Goal: Task Accomplishment & Management: Manage account settings

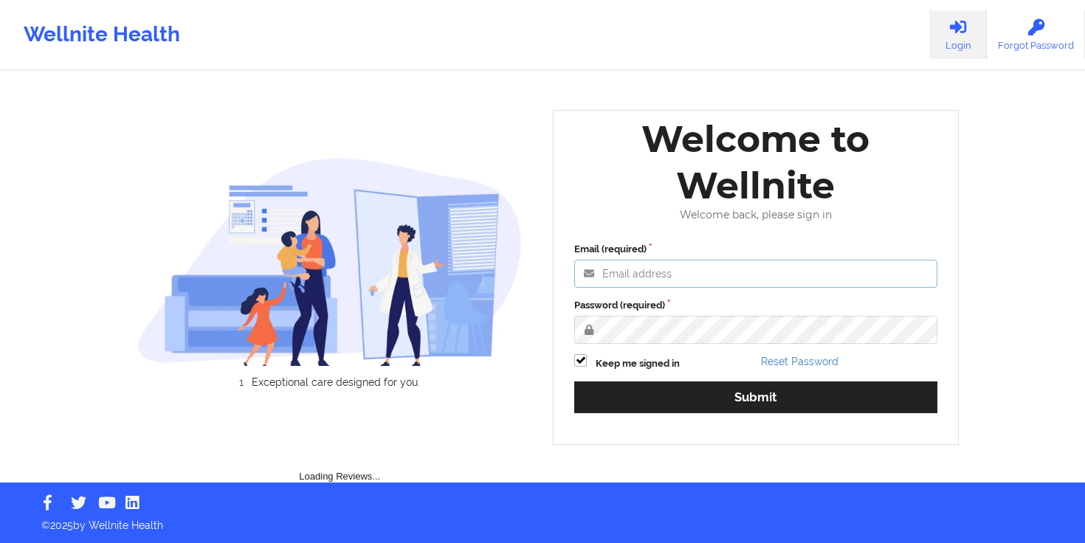
click at [791, 265] on input "Email (required)" at bounding box center [755, 274] width 363 height 28
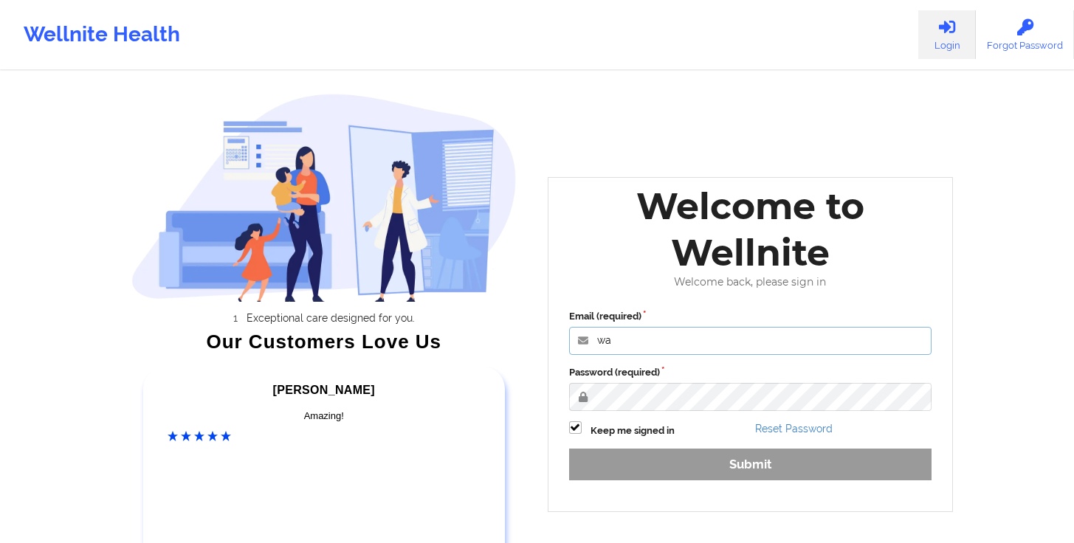
type input "[PERSON_NAME][EMAIL_ADDRESS][DOMAIN_NAME]"
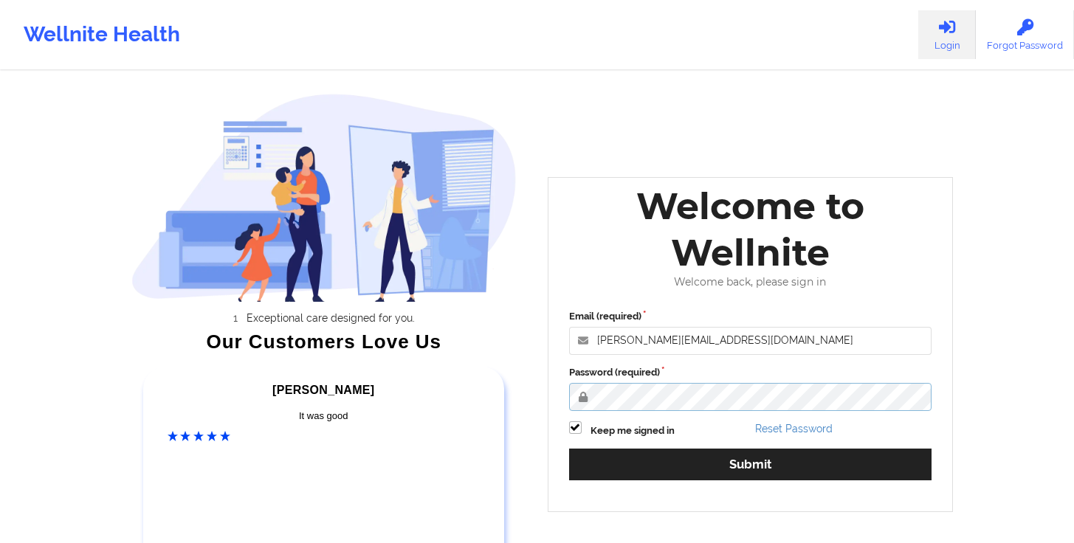
click at [569, 449] on button "Submit" at bounding box center [750, 465] width 363 height 32
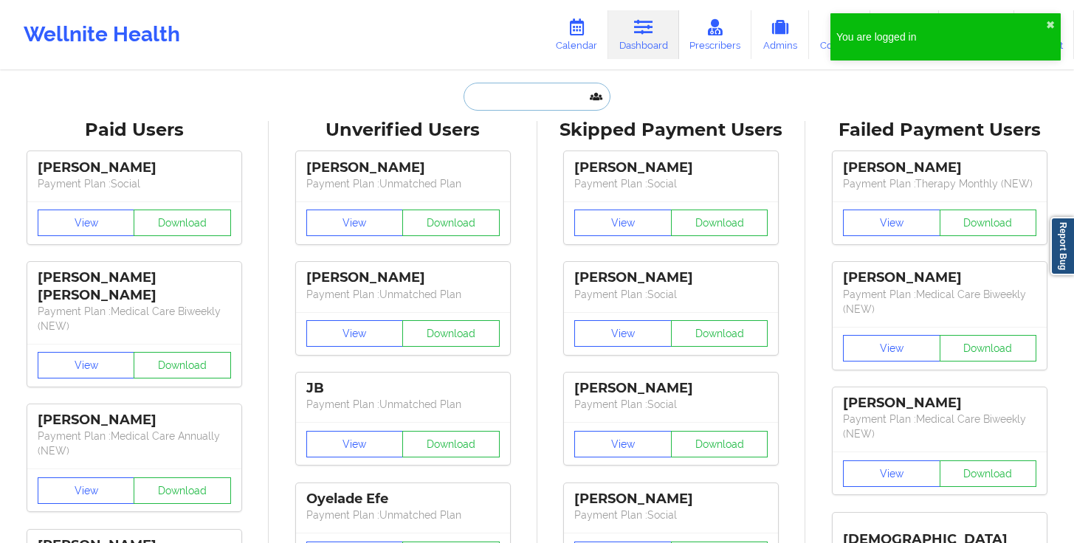
click at [554, 88] on input "text" at bounding box center [536, 97] width 146 height 28
paste input "[EMAIL_ADDRESS][DOMAIN_NAME]"
type input "[EMAIL_ADDRESS][DOMAIN_NAME]"
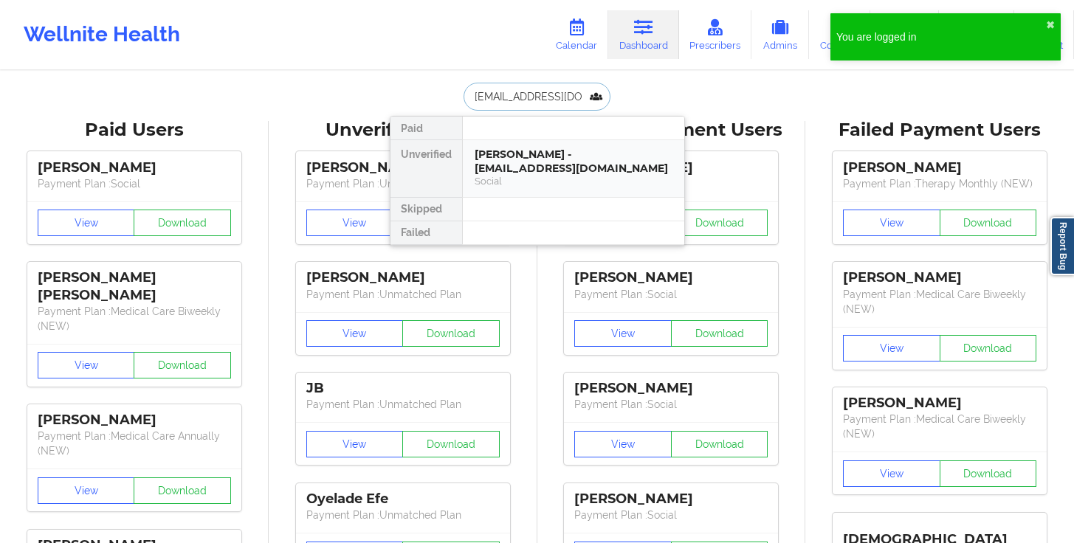
click at [541, 164] on div "[PERSON_NAME] - [EMAIL_ADDRESS][DOMAIN_NAME]" at bounding box center [574, 161] width 198 height 27
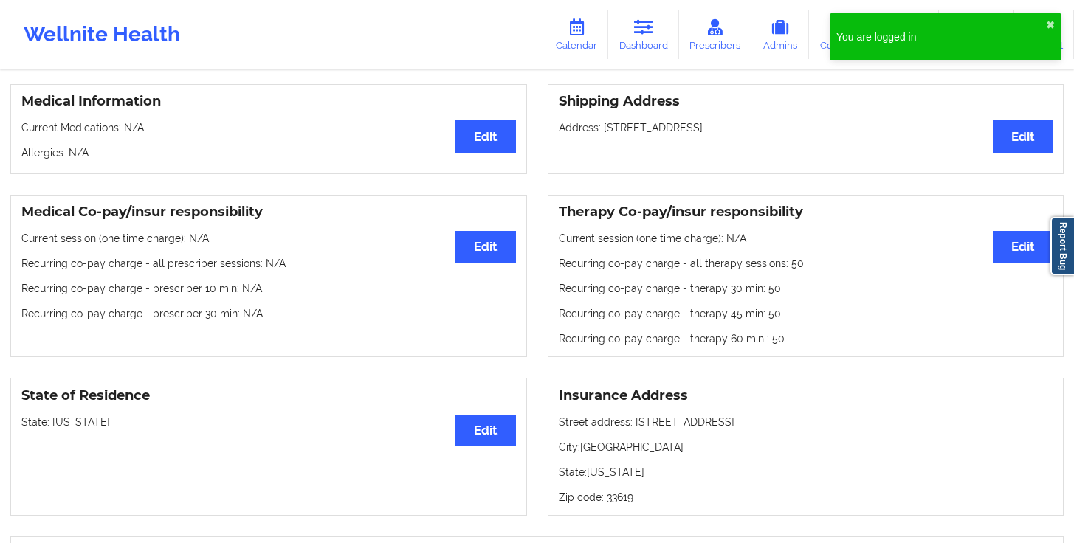
scroll to position [382, 0]
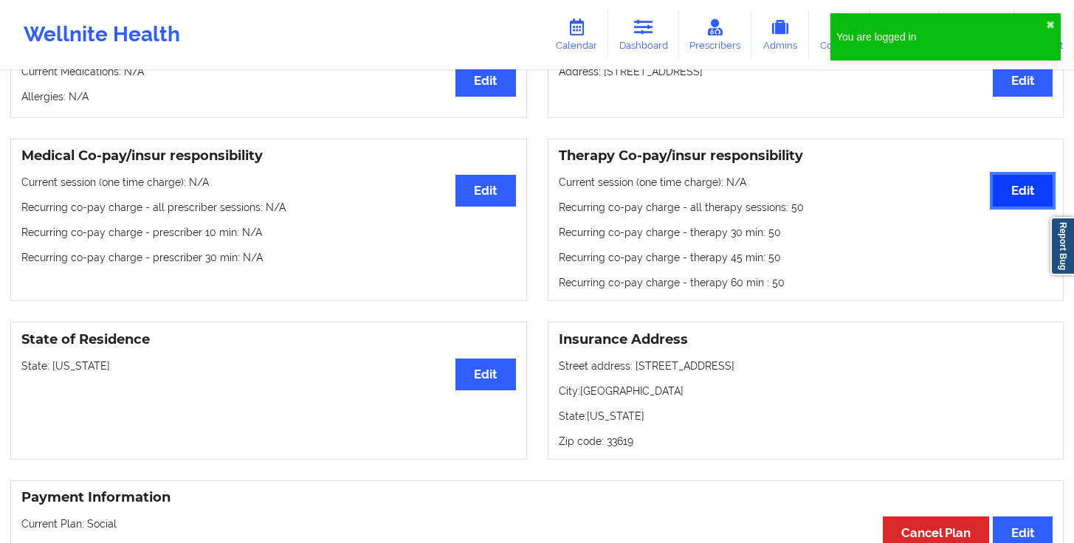
click at [1010, 195] on button "Edit" at bounding box center [1023, 191] width 60 height 32
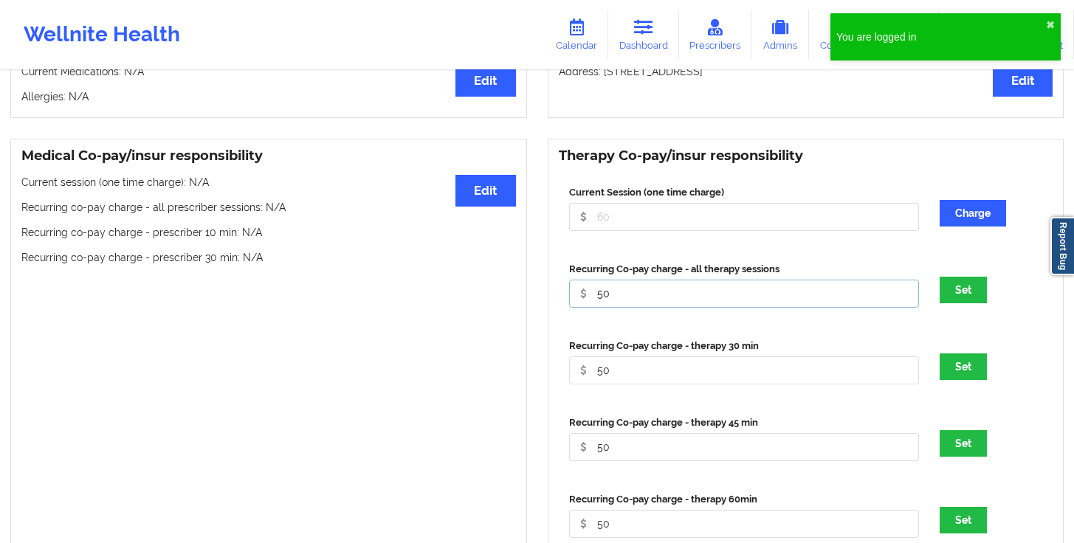
scroll to position [387, 0]
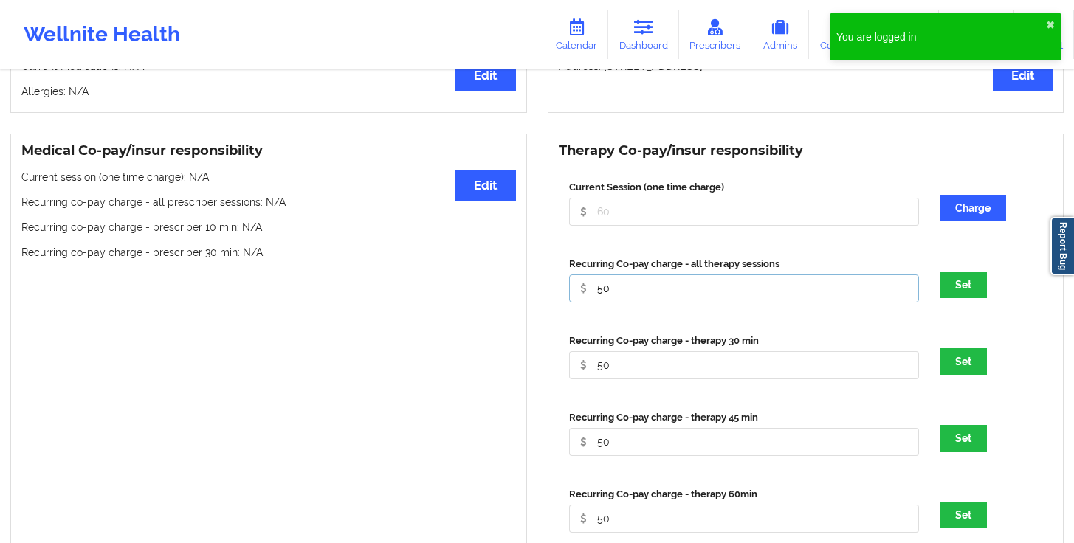
drag, startPoint x: 632, startPoint y: 289, endPoint x: 573, endPoint y: 288, distance: 59.0
click at [573, 288] on input "50" at bounding box center [744, 289] width 350 height 28
type input "0"
drag, startPoint x: 631, startPoint y: 364, endPoint x: 573, endPoint y: 357, distance: 58.7
click at [573, 357] on input "50" at bounding box center [744, 365] width 350 height 28
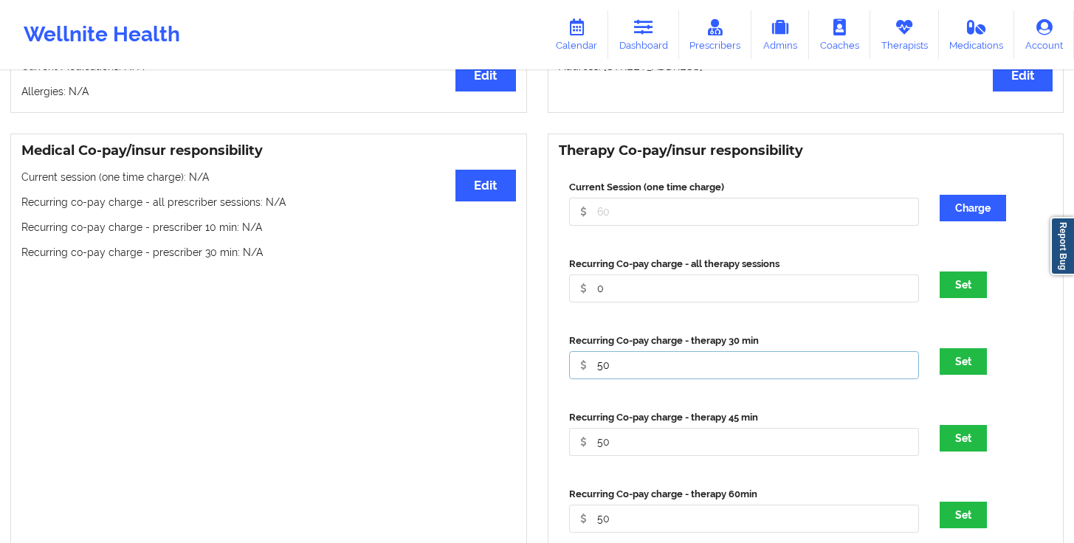
click at [573, 357] on input "50" at bounding box center [744, 365] width 350 height 28
drag, startPoint x: 623, startPoint y: 371, endPoint x: 564, endPoint y: 369, distance: 59.1
click at [564, 369] on div "Recurring Co-pay charge - therapy 30 min 50" at bounding box center [744, 357] width 360 height 46
type input "0"
drag, startPoint x: 630, startPoint y: 444, endPoint x: 548, endPoint y: 444, distance: 81.2
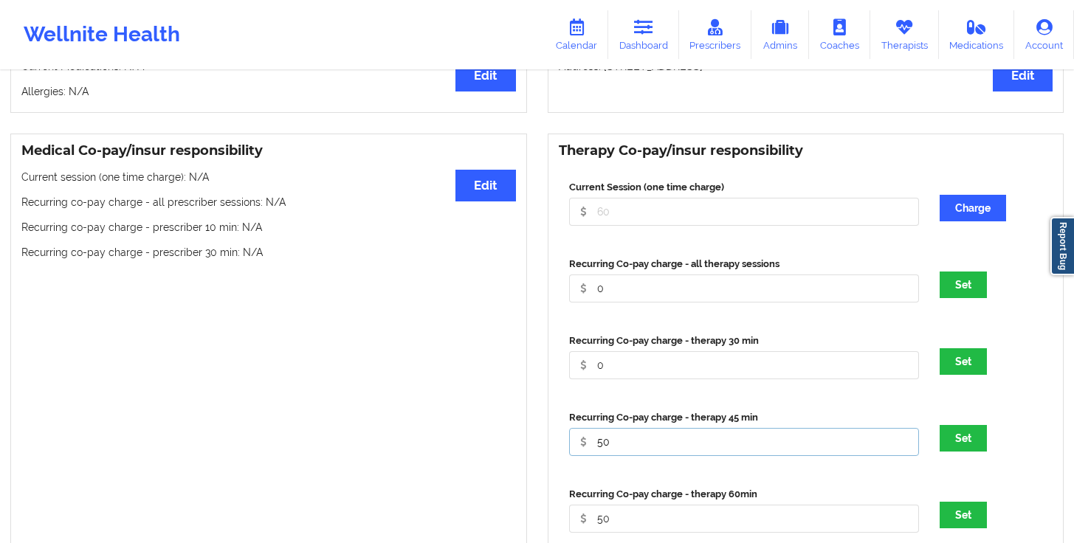
click at [548, 444] on div "Therapy Co-pay/insur responsibility Current Session (one time charge) Charge Re…" at bounding box center [806, 363] width 517 height 458
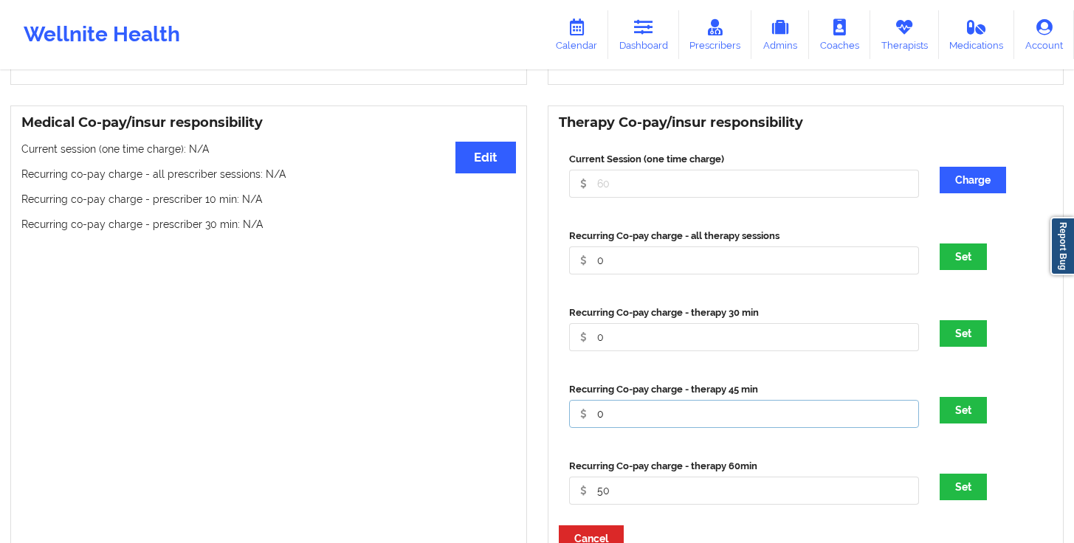
scroll to position [449, 0]
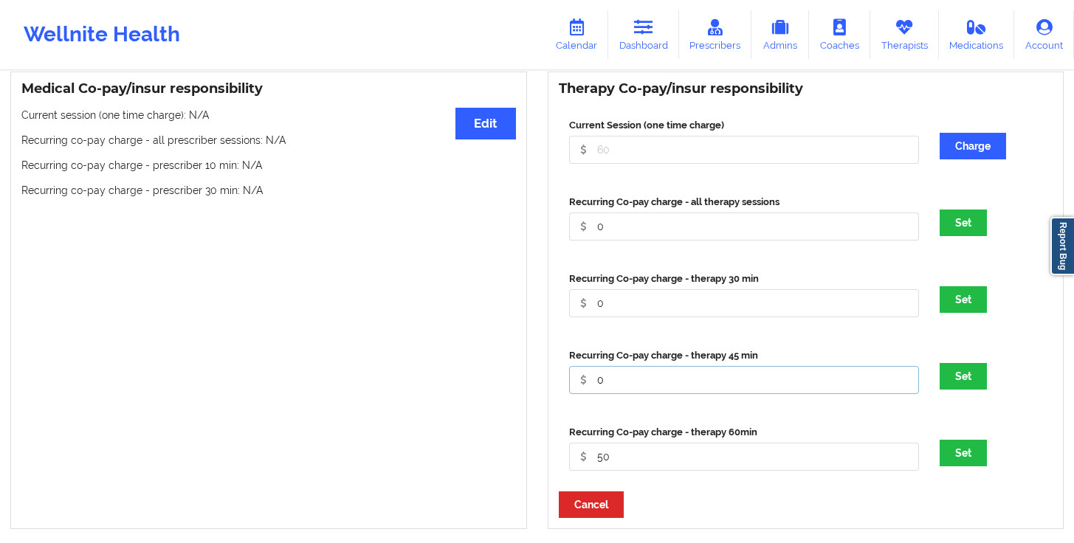
type input "0"
drag, startPoint x: 621, startPoint y: 458, endPoint x: 555, endPoint y: 463, distance: 66.6
click at [556, 463] on div "Therapy Co-pay/insur responsibility Current Session (one time charge) Charge Re…" at bounding box center [806, 301] width 517 height 458
type input "0"
click at [951, 222] on button "Set" at bounding box center [962, 223] width 47 height 27
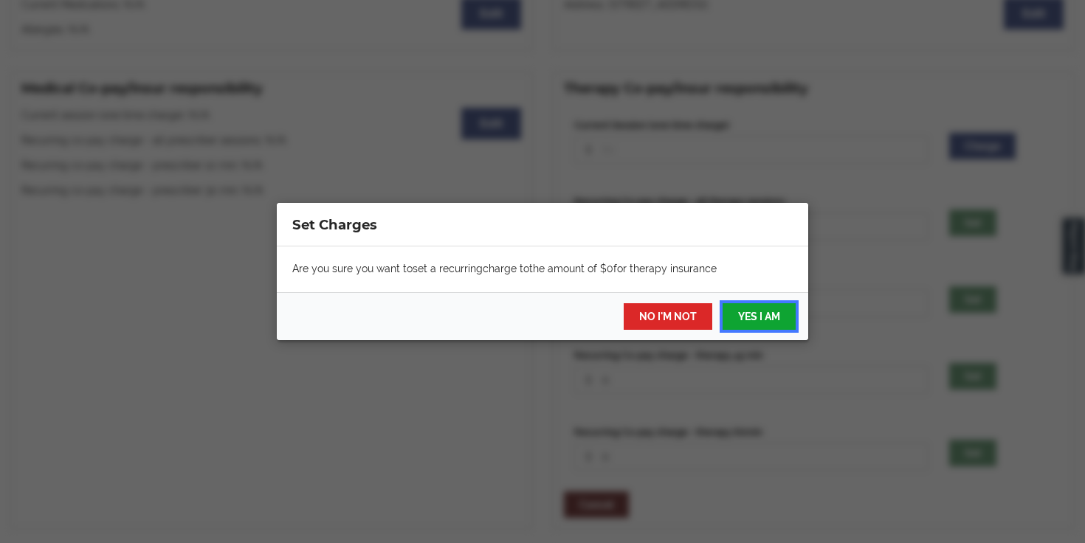
click at [751, 311] on button "YES I AM" at bounding box center [759, 316] width 73 height 27
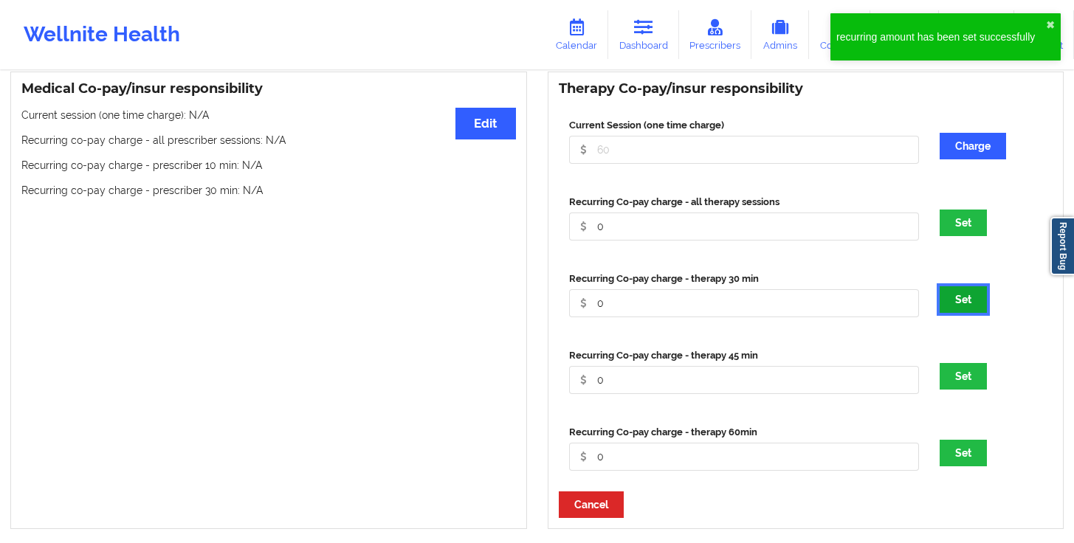
click at [959, 306] on button "Set" at bounding box center [962, 299] width 47 height 27
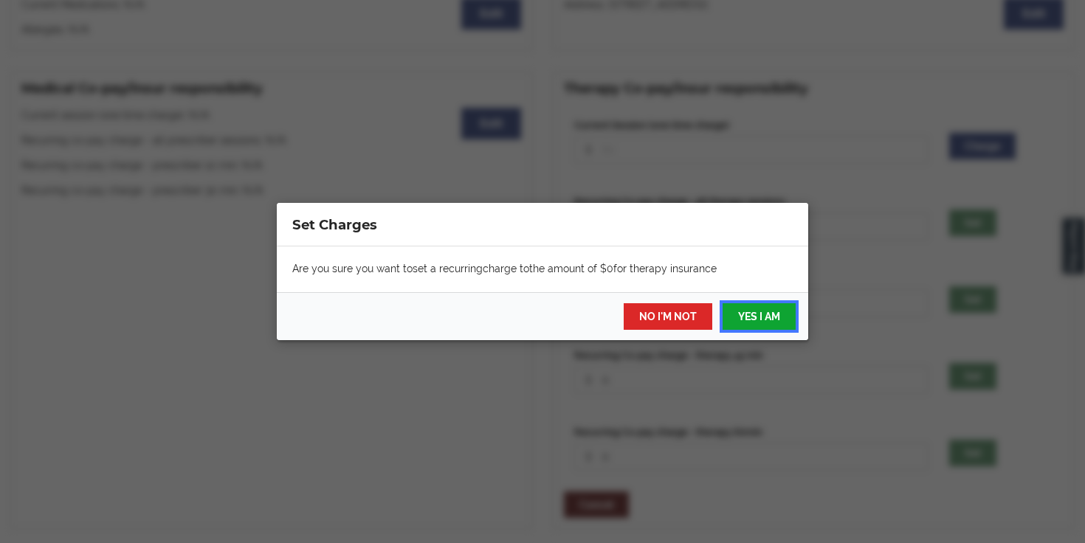
click at [771, 320] on button "YES I AM" at bounding box center [759, 316] width 73 height 27
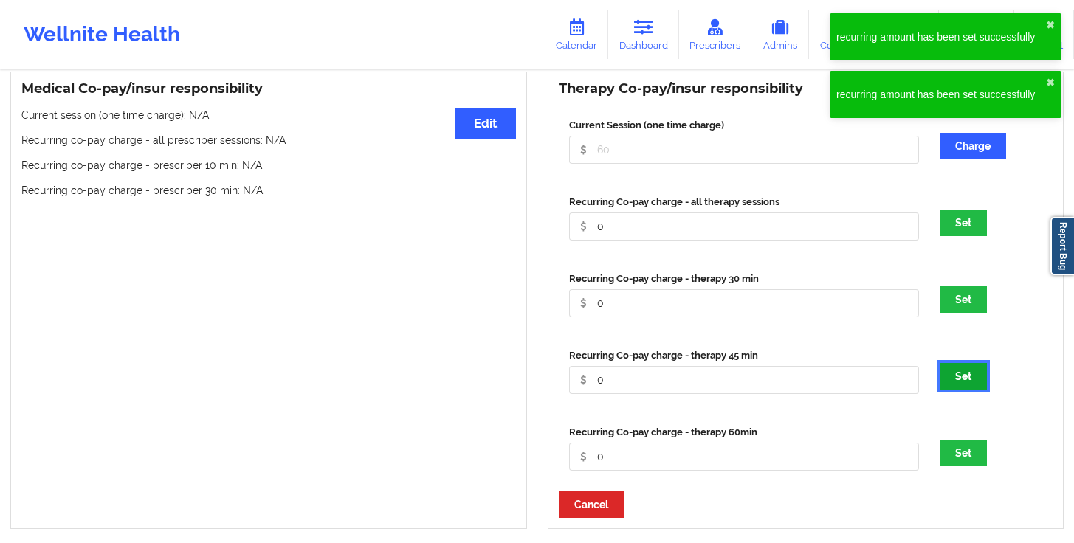
click at [984, 386] on button "Set" at bounding box center [962, 376] width 47 height 27
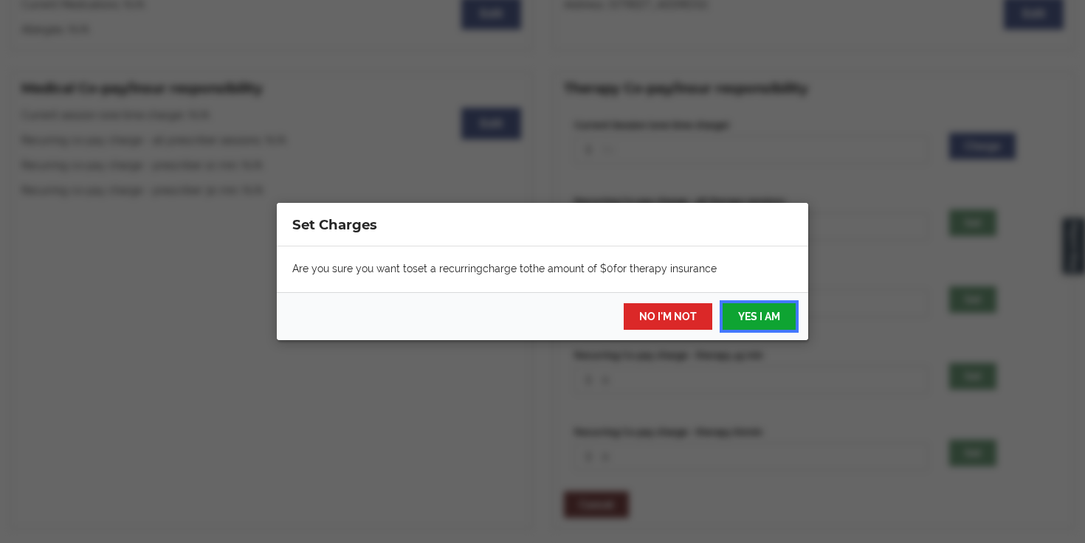
click at [759, 321] on button "YES I AM" at bounding box center [759, 316] width 73 height 27
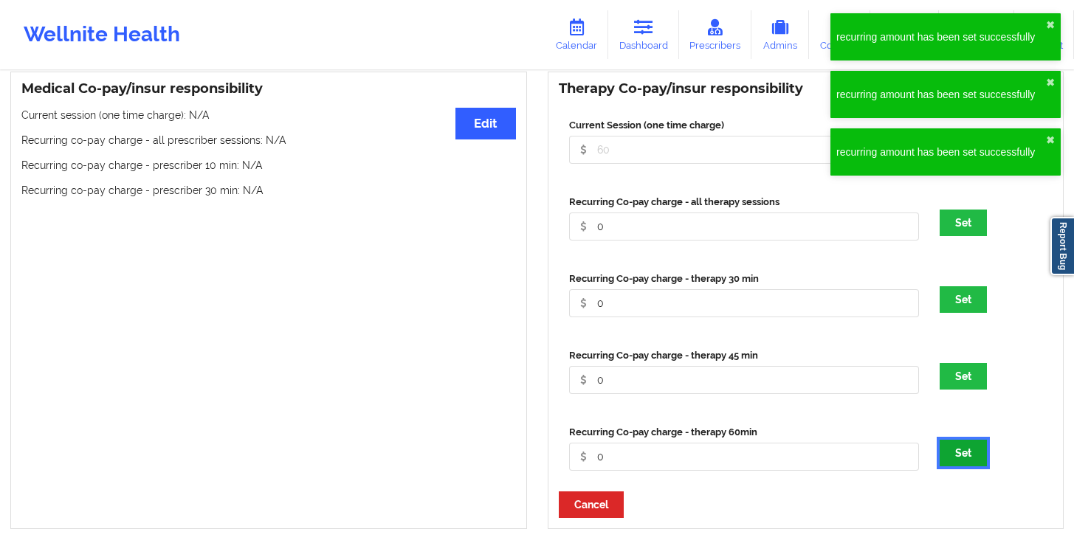
click at [982, 465] on button "Set" at bounding box center [962, 453] width 47 height 27
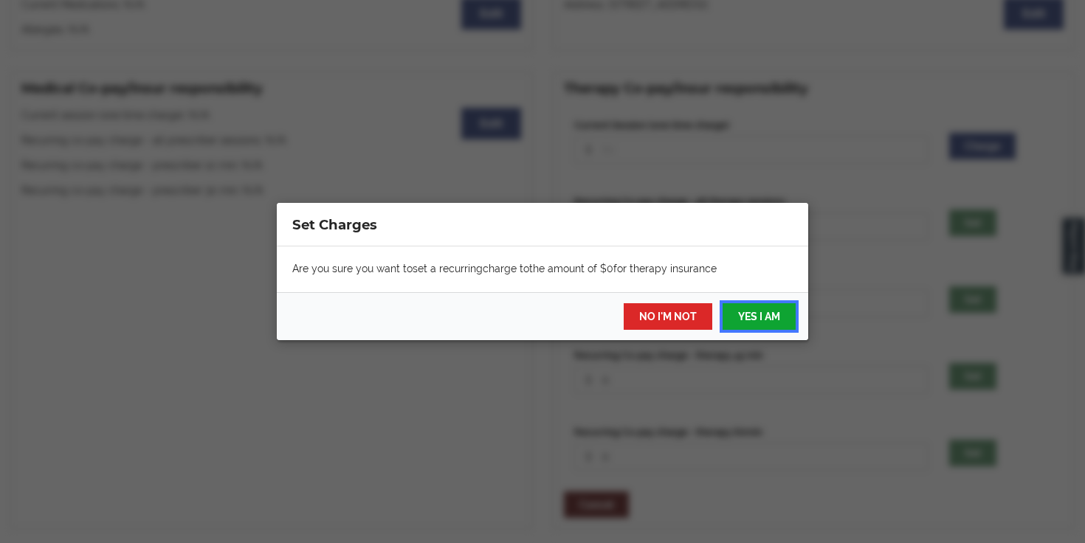
click at [735, 311] on button "YES I AM" at bounding box center [759, 316] width 73 height 27
